Goal: Task Accomplishment & Management: Manage account settings

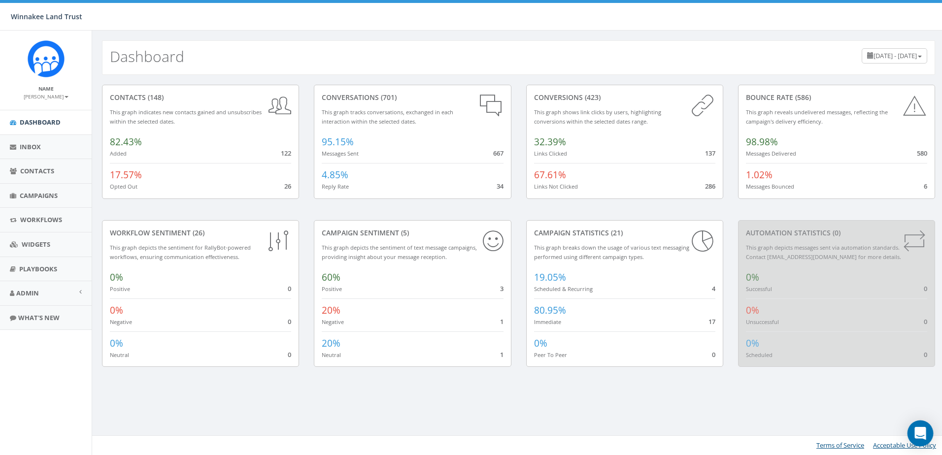
click at [925, 433] on icon "Open Intercom Messenger" at bounding box center [919, 433] width 11 height 13
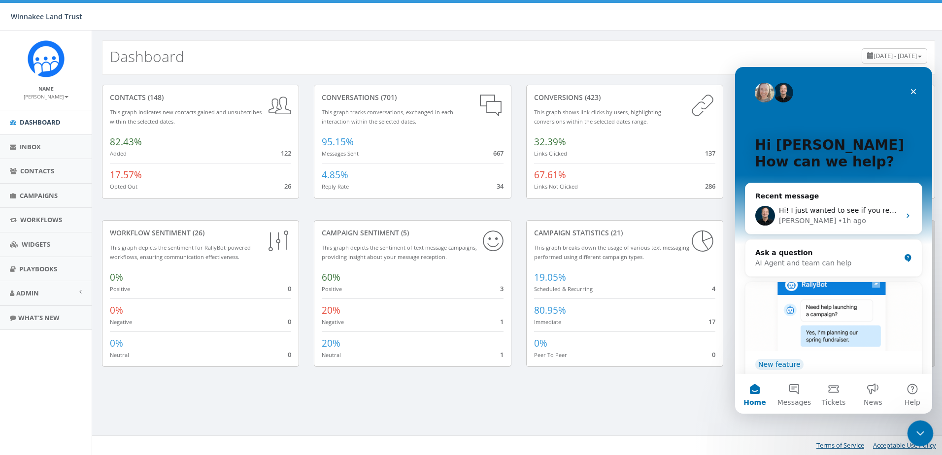
click at [918, 430] on icon "Close Intercom Messenger" at bounding box center [919, 432] width 12 height 12
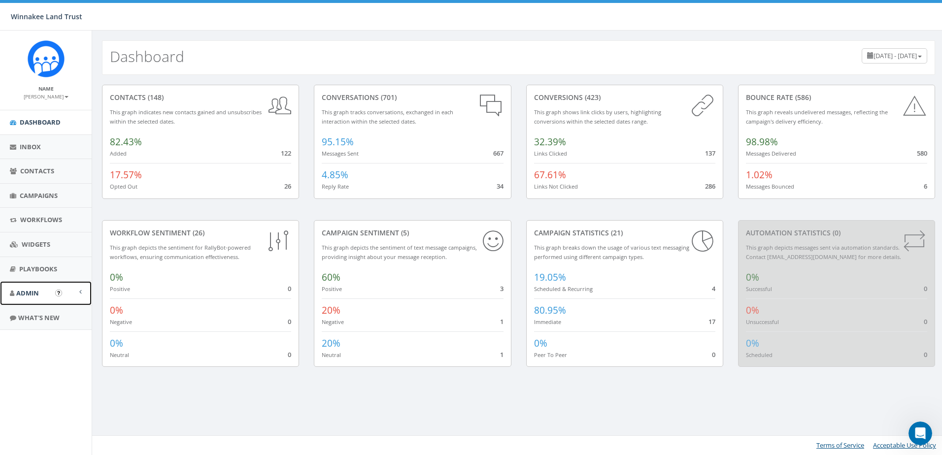
click at [29, 291] on span "Admin" at bounding box center [27, 293] width 23 height 9
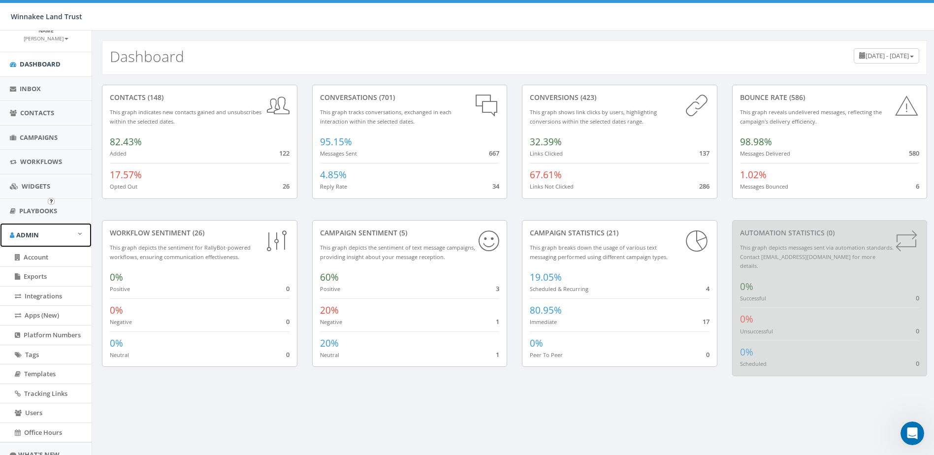
scroll to position [98, 0]
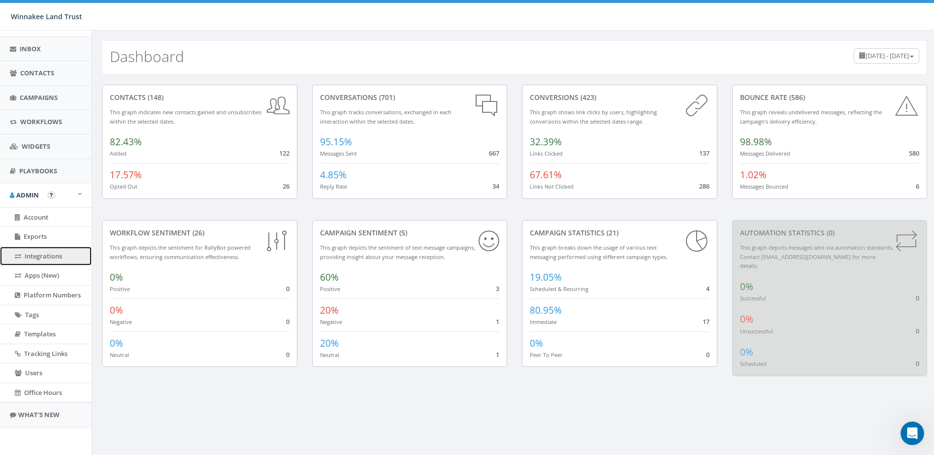
click at [40, 252] on span "Integrations" at bounding box center [43, 256] width 37 height 9
